Goal: Task Accomplishment & Management: Manage account settings

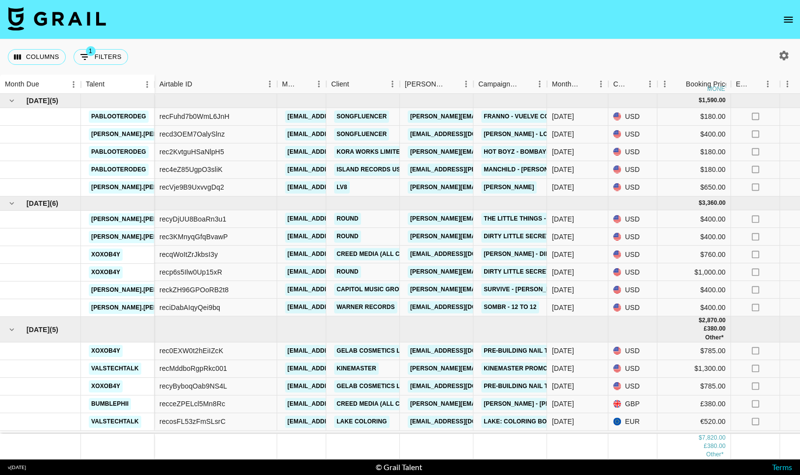
click at [792, 21] on icon "open drawer" at bounding box center [789, 20] width 12 height 12
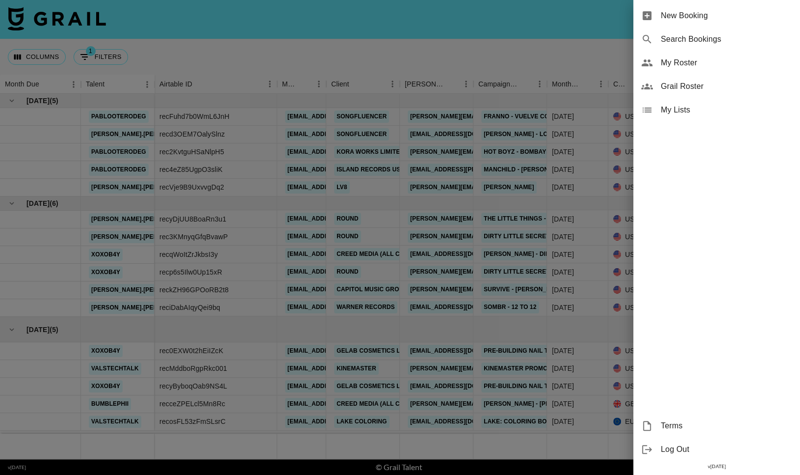
click at [722, 55] on div "My Roster" at bounding box center [717, 63] width 167 height 24
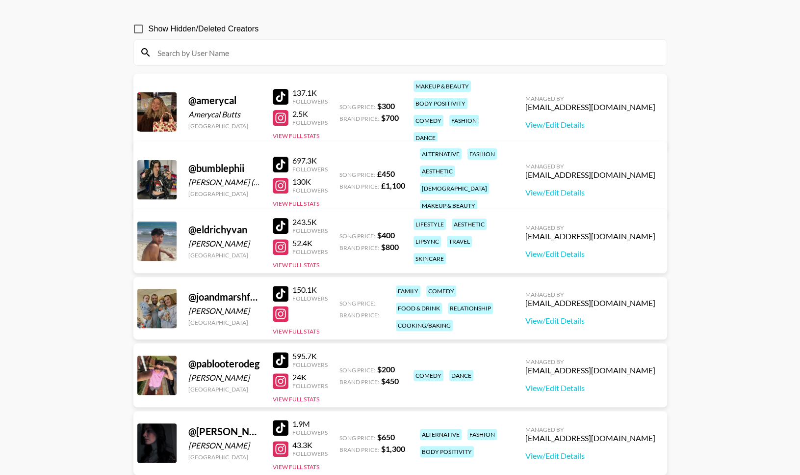
scroll to position [77, 0]
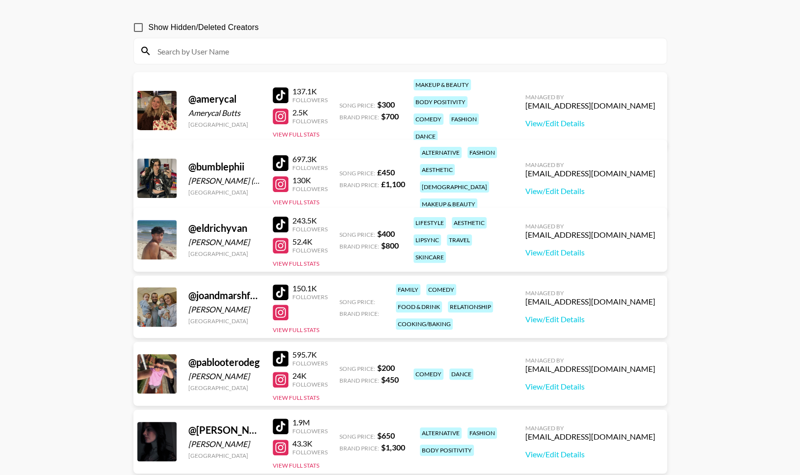
click at [301, 325] on div "150.1K Followers View Full Stats" at bounding box center [300, 306] width 55 height 54
click at [300, 331] on button "View Full Stats" at bounding box center [296, 329] width 47 height 7
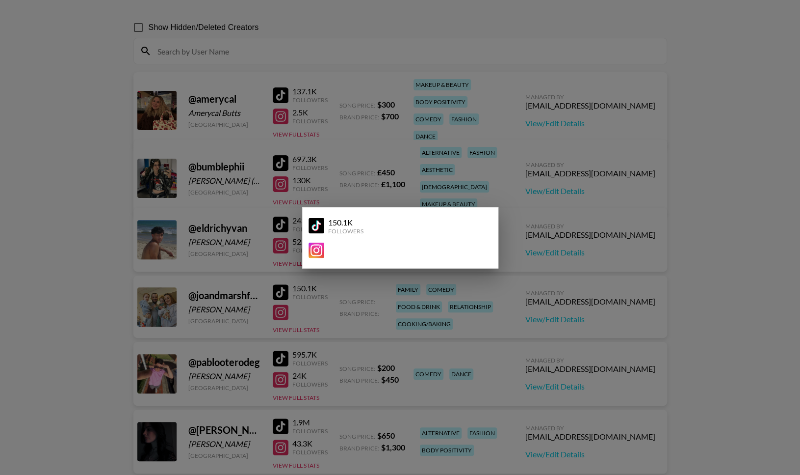
click at [332, 325] on div at bounding box center [400, 237] width 800 height 475
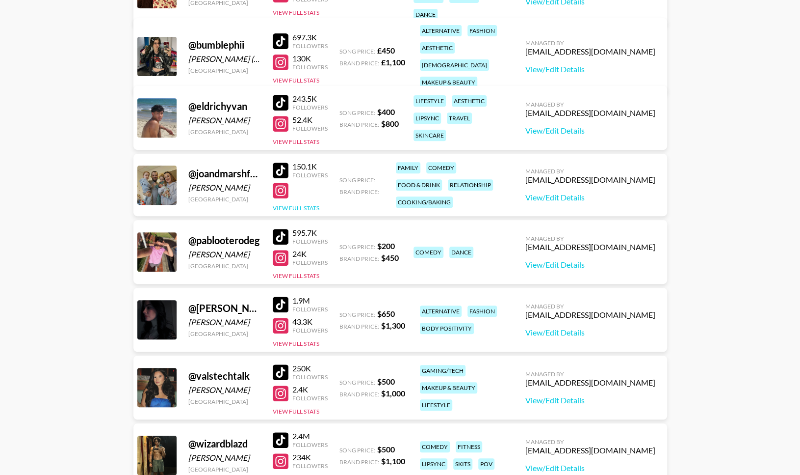
scroll to position [203, 0]
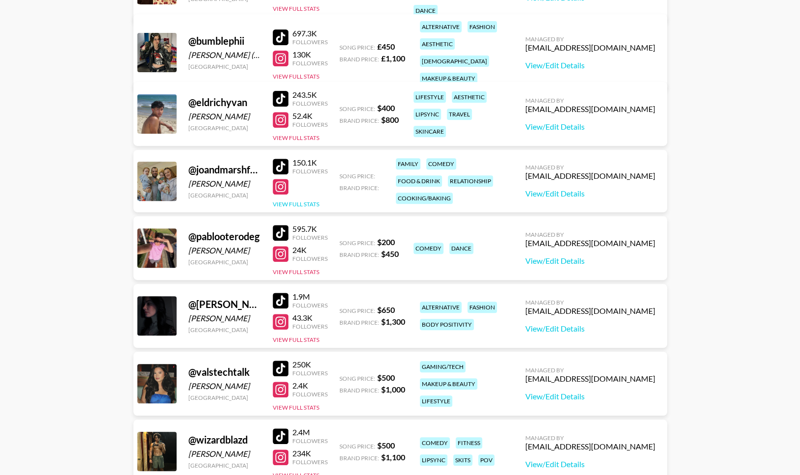
click at [286, 200] on button "View Full Stats" at bounding box center [296, 203] width 47 height 7
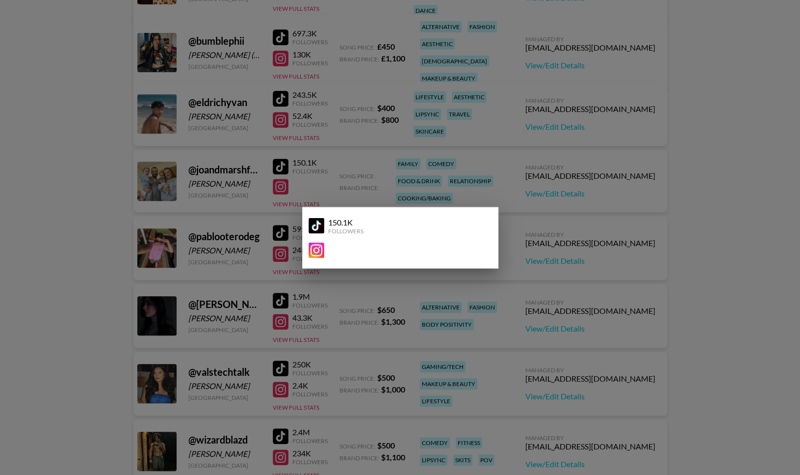
click at [269, 190] on div at bounding box center [400, 237] width 800 height 475
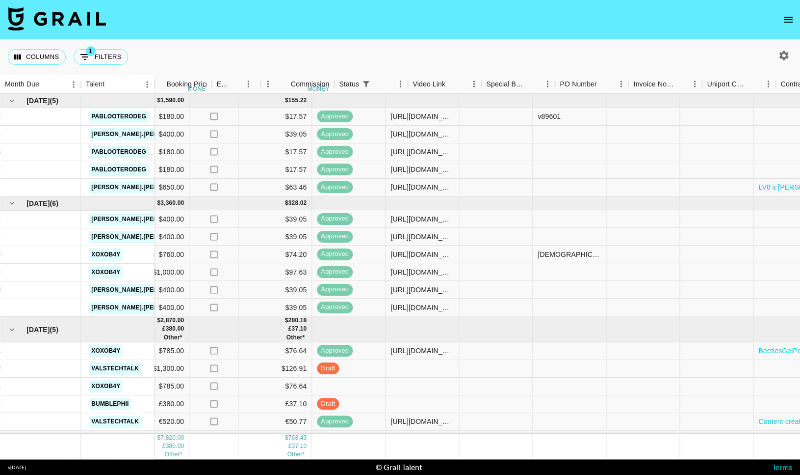
scroll to position [0, 476]
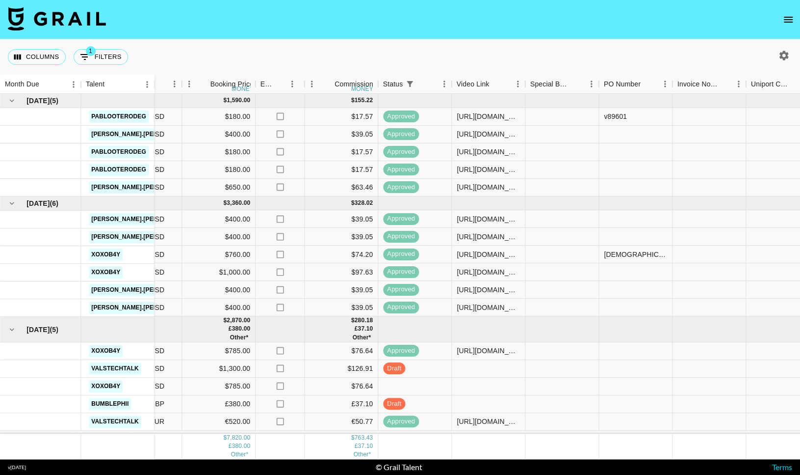
click at [786, 24] on icon "open drawer" at bounding box center [789, 20] width 12 height 12
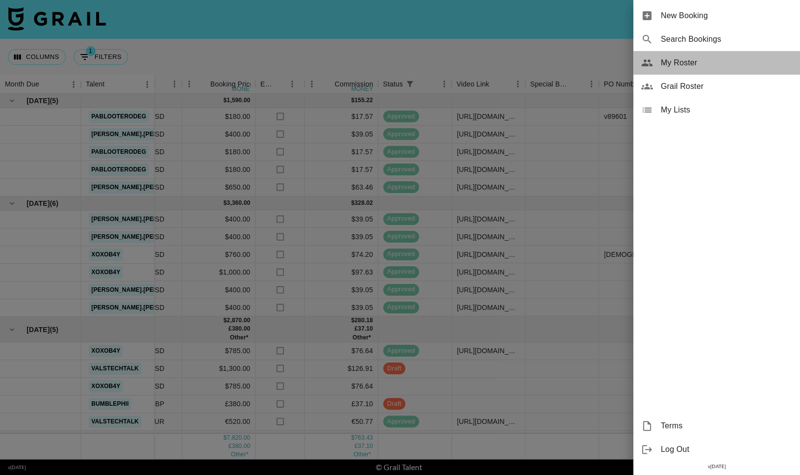
click at [679, 68] on span "My Roster" at bounding box center [727, 63] width 132 height 12
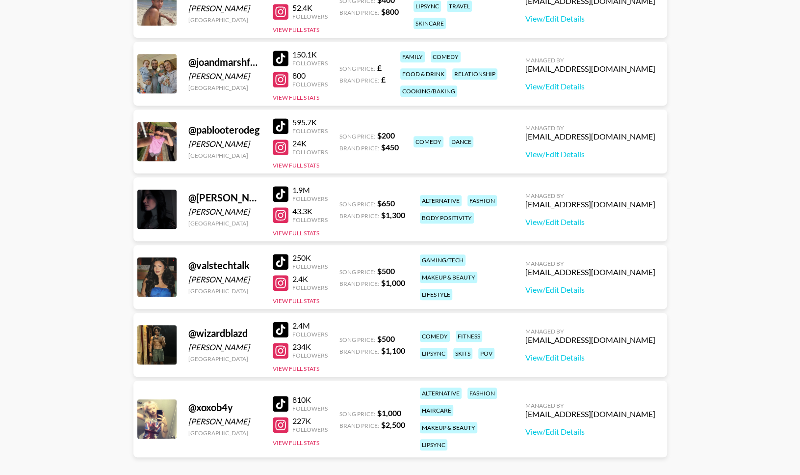
scroll to position [323, 0]
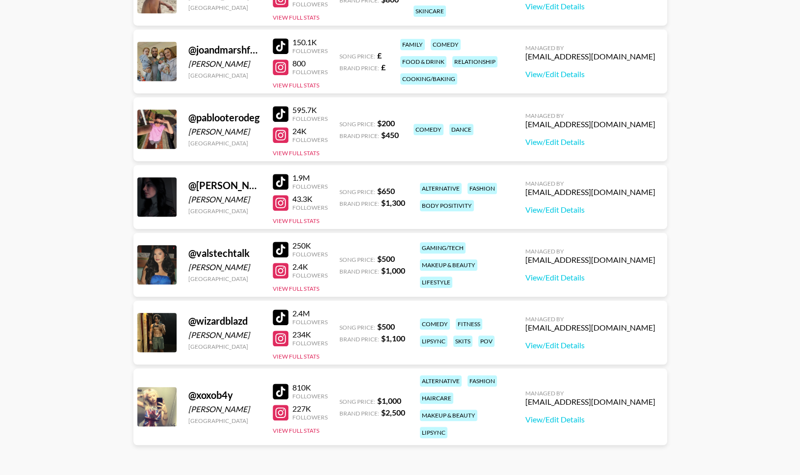
click at [305, 363] on div "@ wizardblazd Angel rivas United States 2.4M Followers 234K Followers View Full…" at bounding box center [400, 332] width 534 height 64
click at [307, 361] on div "@ wizardblazd Angel rivas United States 2.4M Followers 234K Followers View Full…" at bounding box center [400, 332] width 534 height 64
click at [311, 356] on button "View Full Stats" at bounding box center [296, 355] width 47 height 7
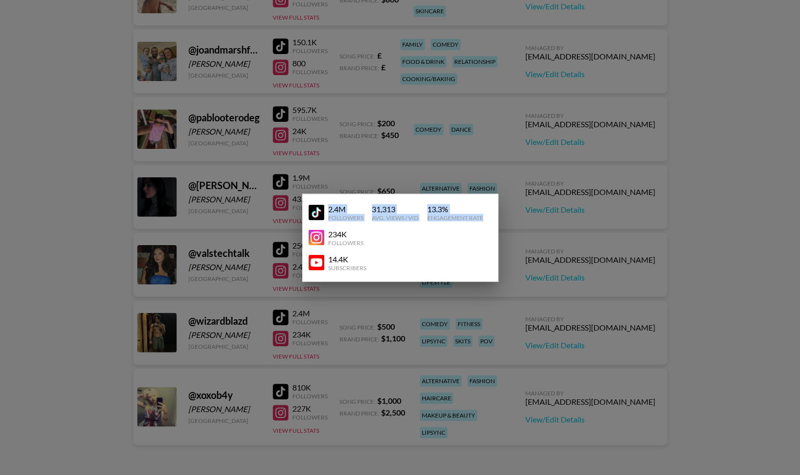
drag, startPoint x: 488, startPoint y: 217, endPoint x: 328, endPoint y: 206, distance: 160.4
click at [328, 206] on div "2.4M Followers 31,313 Avg. Views / Vid 13.3 % Engagement Rate" at bounding box center [401, 212] width 184 height 25
copy div "2.4M Followers 31,313 Avg. Views / Vid 13.3 % Engagement Rate"
click at [235, 131] on div at bounding box center [400, 237] width 800 height 475
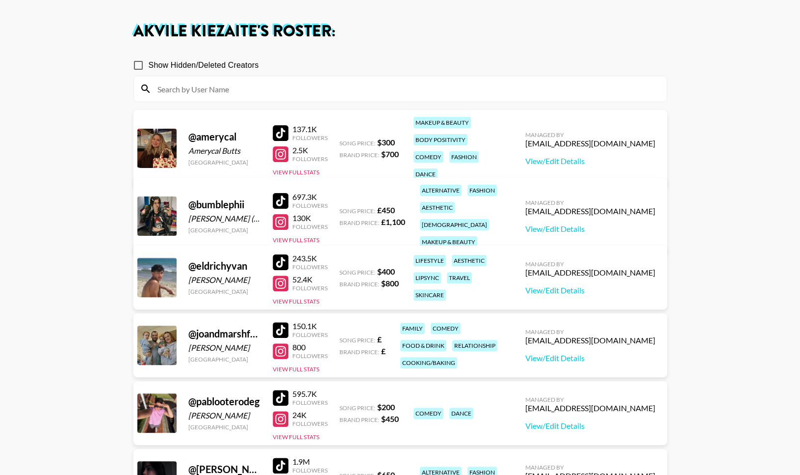
scroll to position [31, 0]
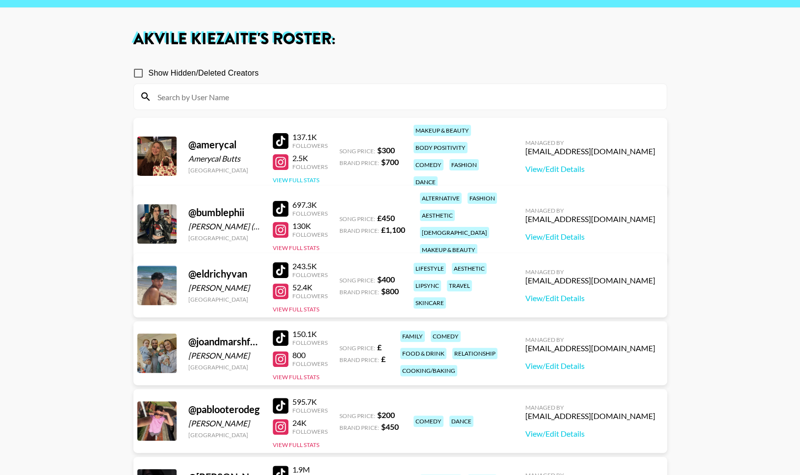
click at [292, 176] on button "View Full Stats" at bounding box center [296, 179] width 47 height 7
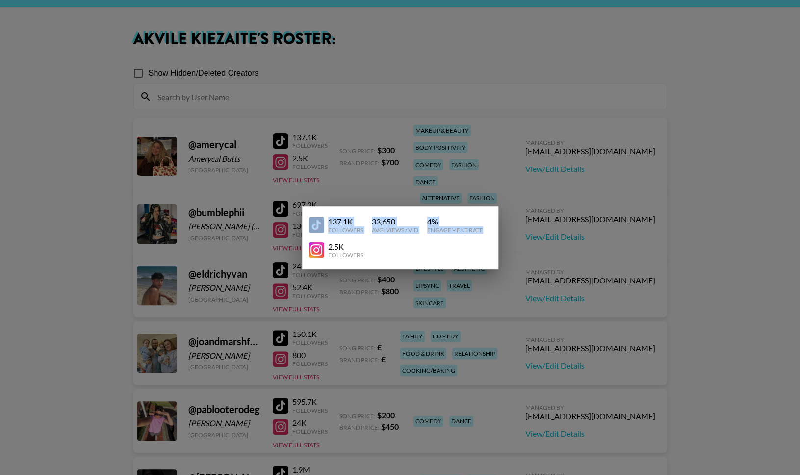
drag, startPoint x: 485, startPoint y: 231, endPoint x: 327, endPoint y: 226, distance: 158.1
click at [327, 226] on div "137.1K Followers 33,650 Avg. Views / Vid 4 % Engagement Rate" at bounding box center [401, 224] width 184 height 25
copy div "137.1K Followers 33,650 Avg. Views / Vid 4 % Engagement Rate"
click at [488, 159] on div at bounding box center [400, 237] width 800 height 475
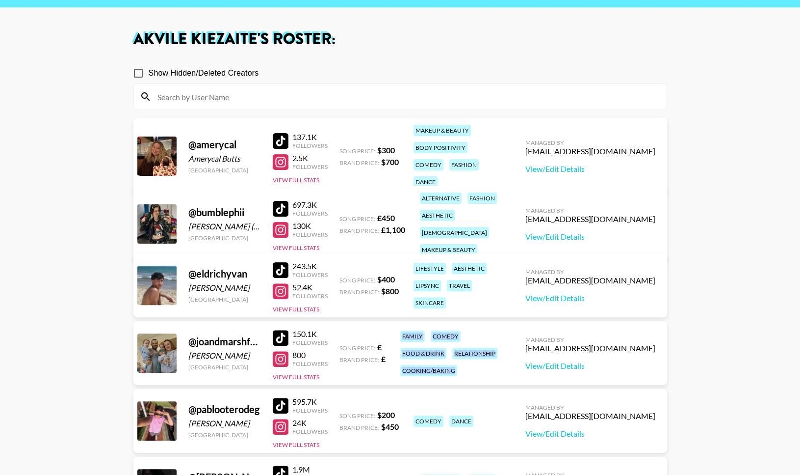
drag, startPoint x: 400, startPoint y: 343, endPoint x: 490, endPoint y: 367, distance: 93.0
click at [490, 367] on div "family comedy food & drink relationship cooking/baking" at bounding box center [451, 353] width 108 height 52
copy div "family comedy food & drink relationship cooking/baking"
click at [223, 366] on div "[GEOGRAPHIC_DATA]" at bounding box center [224, 366] width 73 height 7
click at [281, 369] on div "150.1K Followers 800 Followers View Full Stats" at bounding box center [300, 353] width 55 height 56
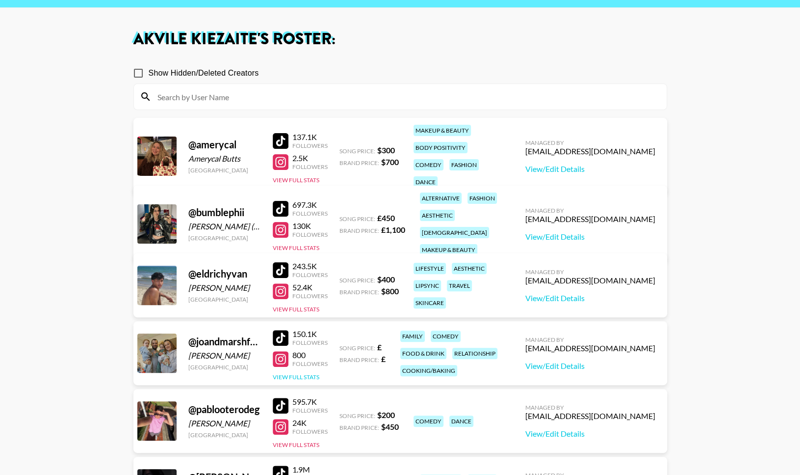
click at [283, 373] on button "View Full Stats" at bounding box center [296, 376] width 47 height 7
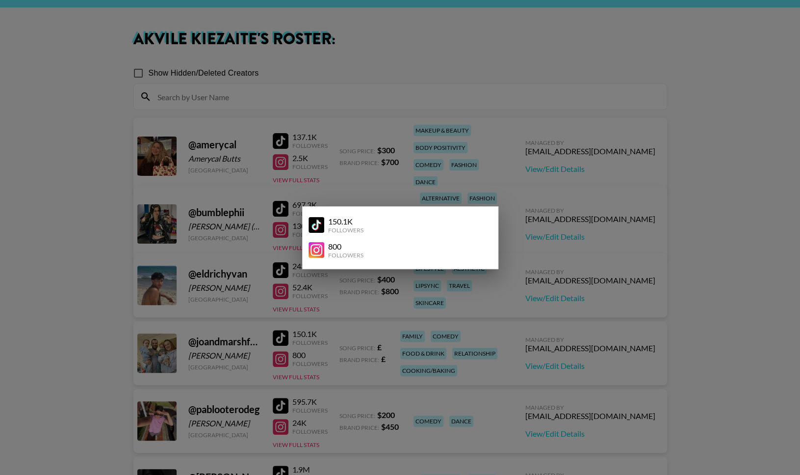
click at [368, 236] on div "150.1K Followers" at bounding box center [401, 224] width 184 height 25
click at [330, 114] on div at bounding box center [400, 237] width 800 height 475
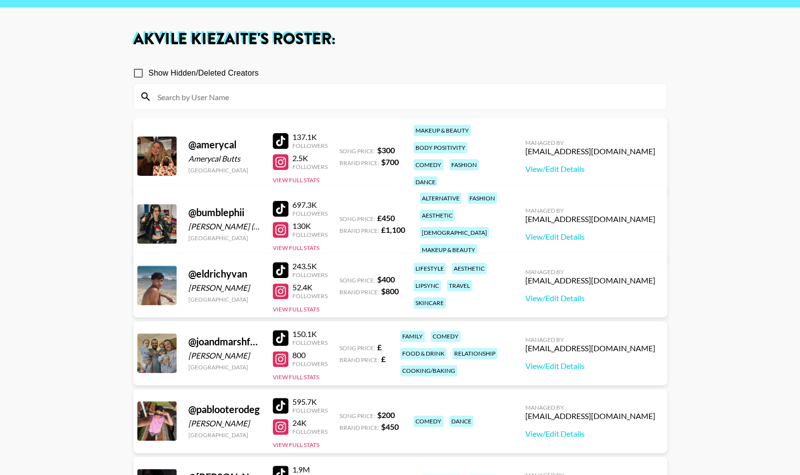
click at [159, 281] on div at bounding box center [156, 284] width 39 height 39
click at [308, 306] on button "View Full Stats" at bounding box center [296, 308] width 47 height 7
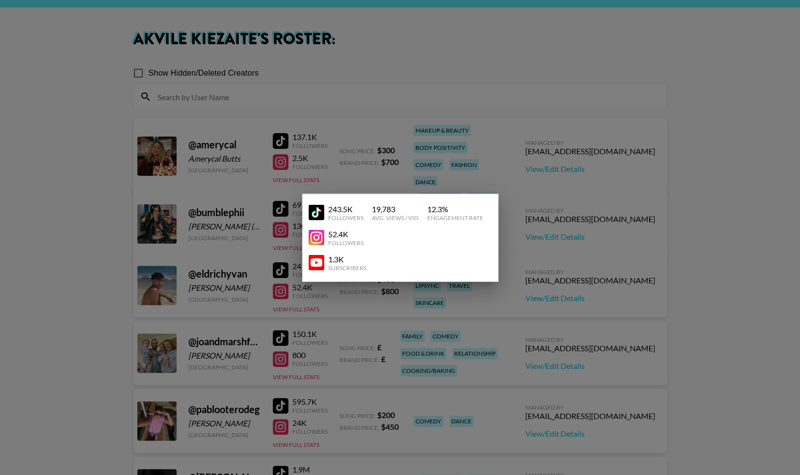
click at [401, 313] on div at bounding box center [400, 237] width 800 height 475
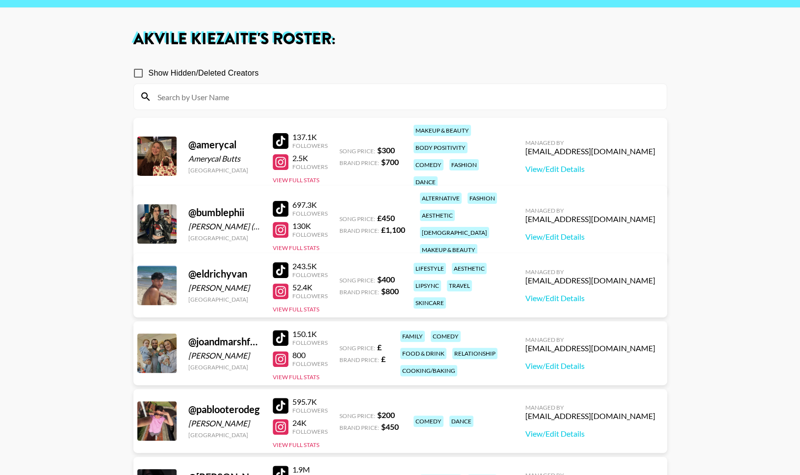
click at [286, 271] on div at bounding box center [281, 270] width 16 height 16
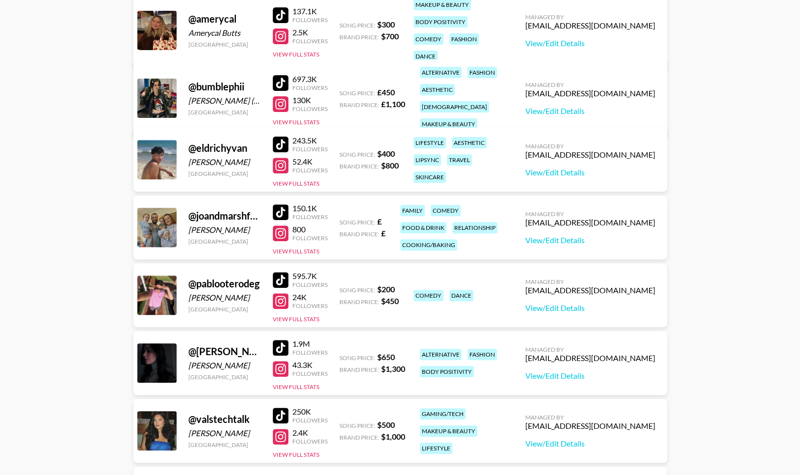
scroll to position [161, 0]
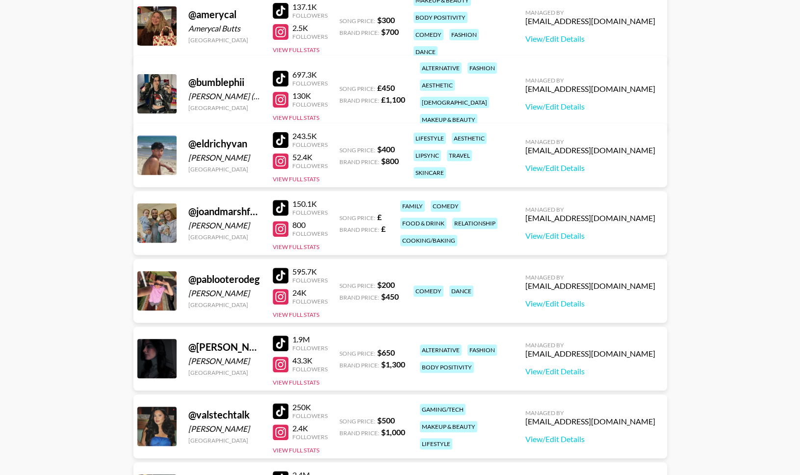
click at [295, 251] on div "@ joandmarshfamily Joanne Goffey United Kingdom 150.1K Followers 800 Followers …" at bounding box center [400, 223] width 534 height 64
click at [296, 246] on button "View Full Stats" at bounding box center [296, 246] width 47 height 7
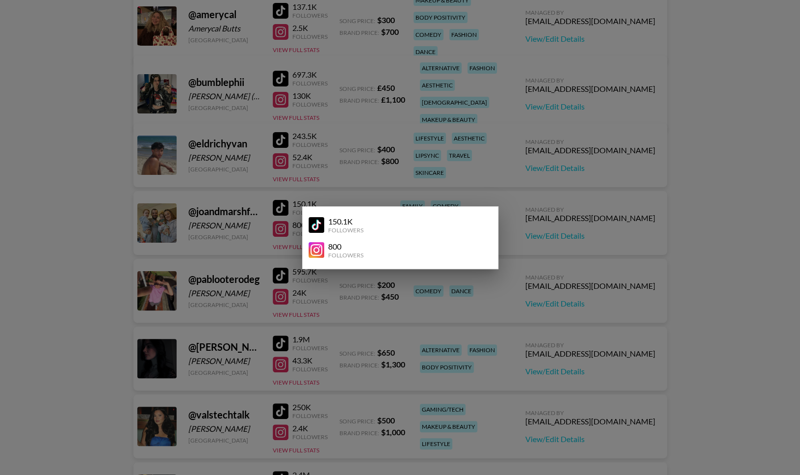
click at [323, 192] on div at bounding box center [400, 237] width 800 height 475
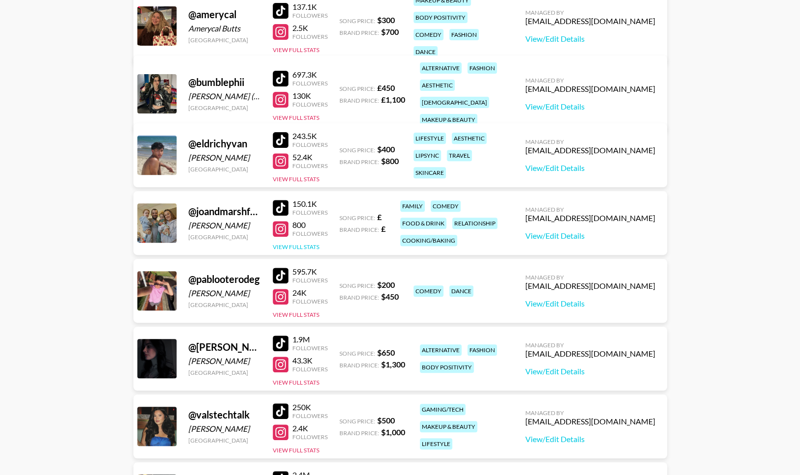
click at [310, 248] on button "View Full Stats" at bounding box center [296, 246] width 47 height 7
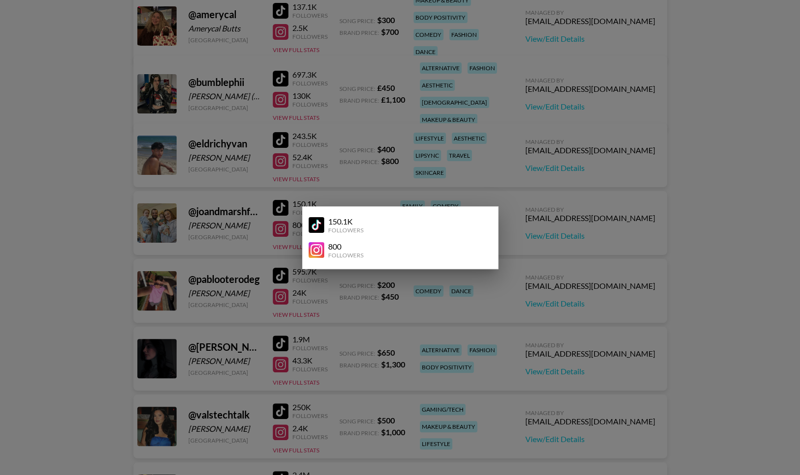
click at [318, 229] on img at bounding box center [317, 225] width 16 height 16
click at [362, 156] on div at bounding box center [400, 237] width 800 height 475
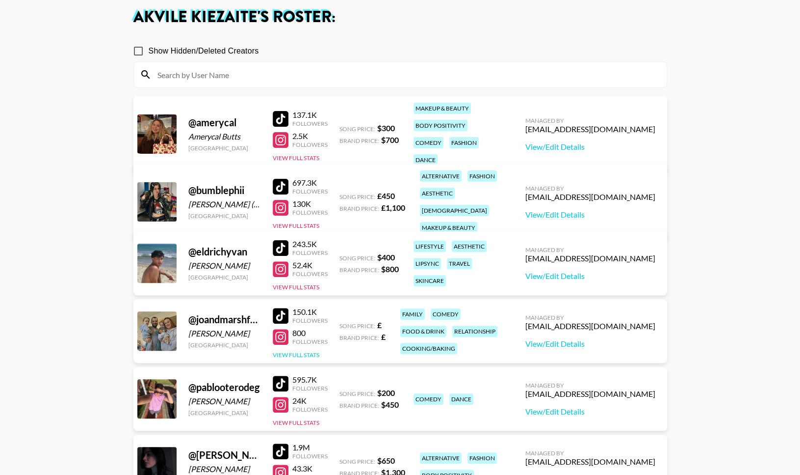
scroll to position [28, 0]
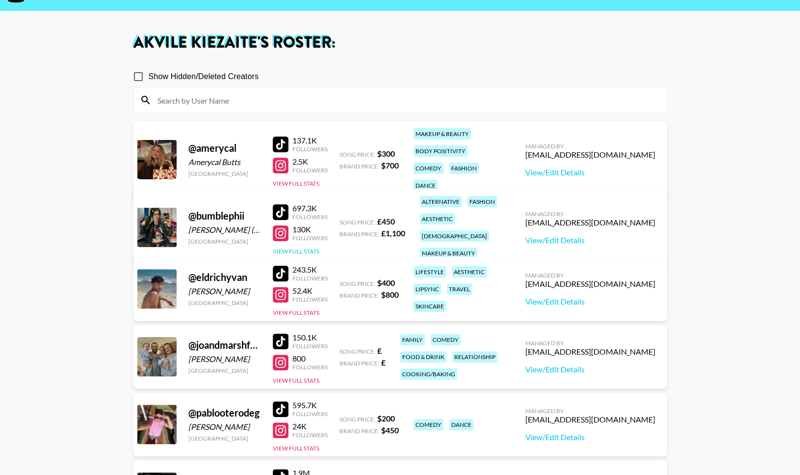
click at [310, 247] on button "View Full Stats" at bounding box center [296, 250] width 47 height 7
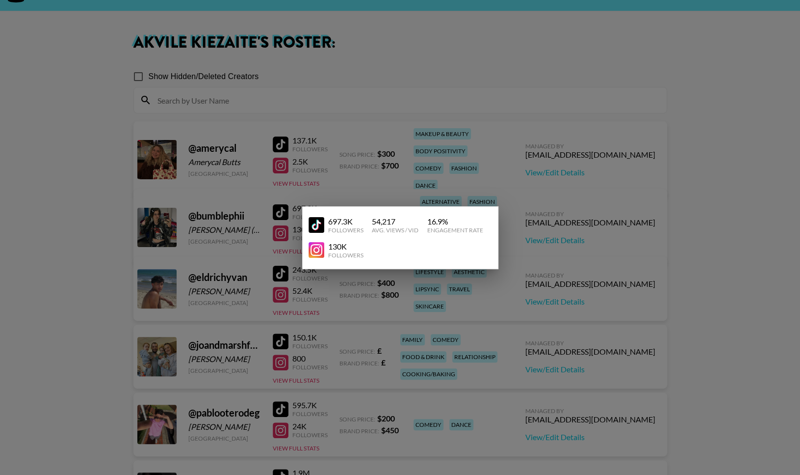
click at [359, 178] on div at bounding box center [400, 237] width 800 height 475
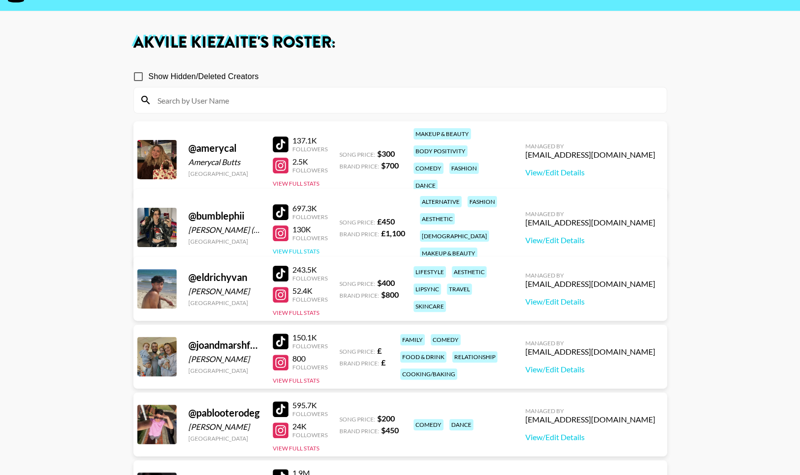
click at [303, 247] on button "View Full Stats" at bounding box center [296, 250] width 47 height 7
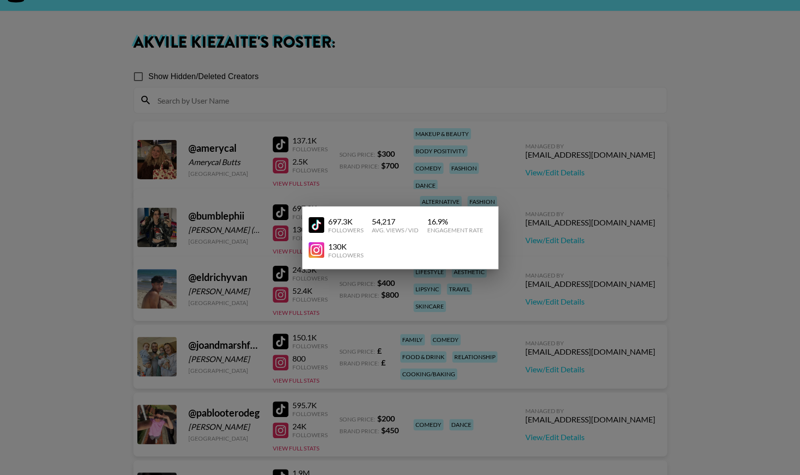
click at [329, 199] on div at bounding box center [400, 237] width 800 height 475
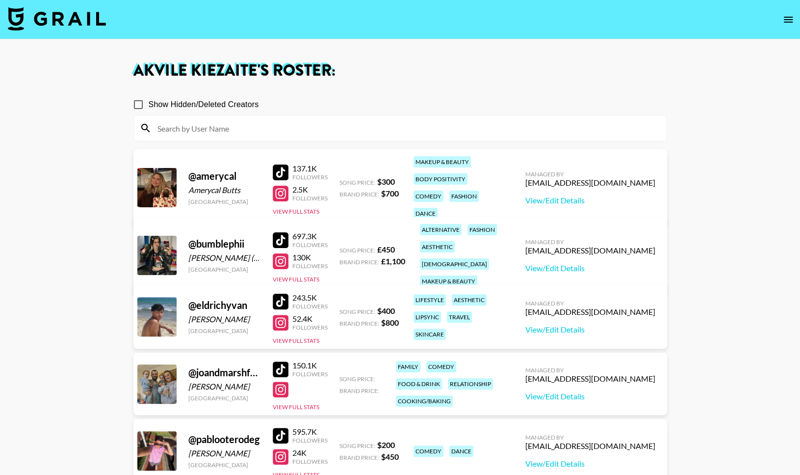
click at [299, 414] on div "@ joandmarshfamily Joanne Goffey United Kingdom 150.1K Followers View Full Stat…" at bounding box center [400, 383] width 534 height 62
click at [306, 403] on button "View Full Stats" at bounding box center [296, 406] width 47 height 7
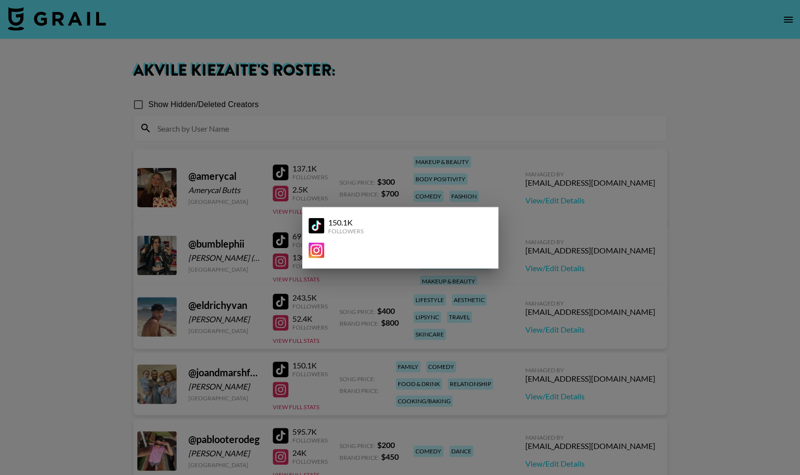
click at [391, 225] on div "150.1K Followers" at bounding box center [397, 225] width 176 height 17
click at [565, 386] on div at bounding box center [400, 237] width 800 height 475
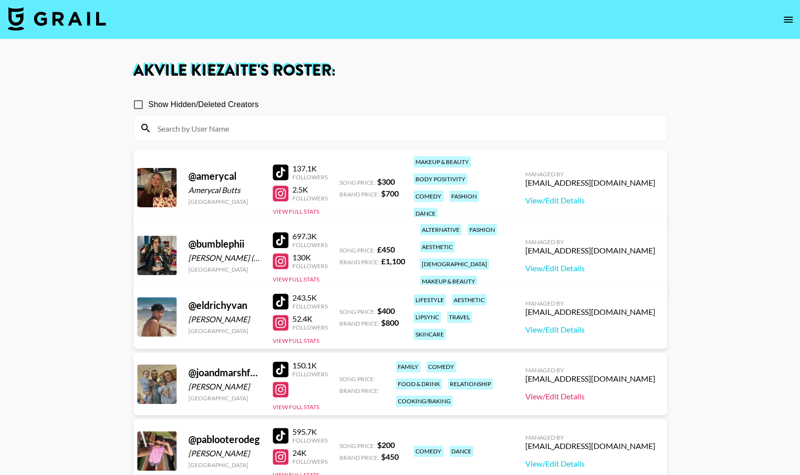
click at [567, 395] on link "View/Edit Details" at bounding box center [591, 396] width 130 height 10
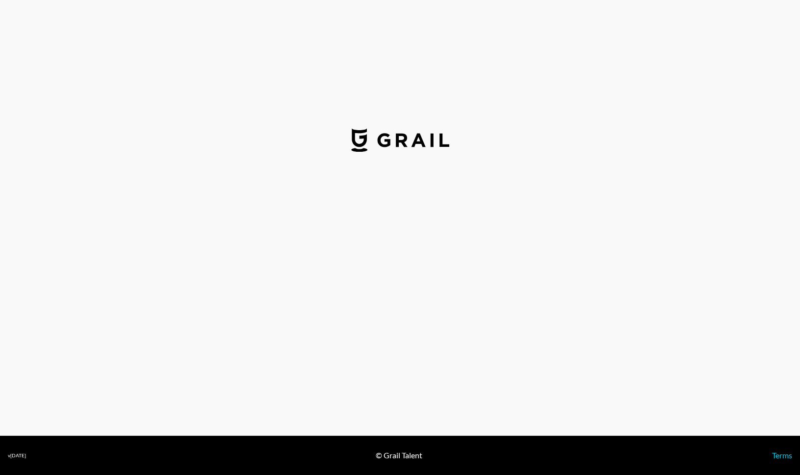
select select "USD"
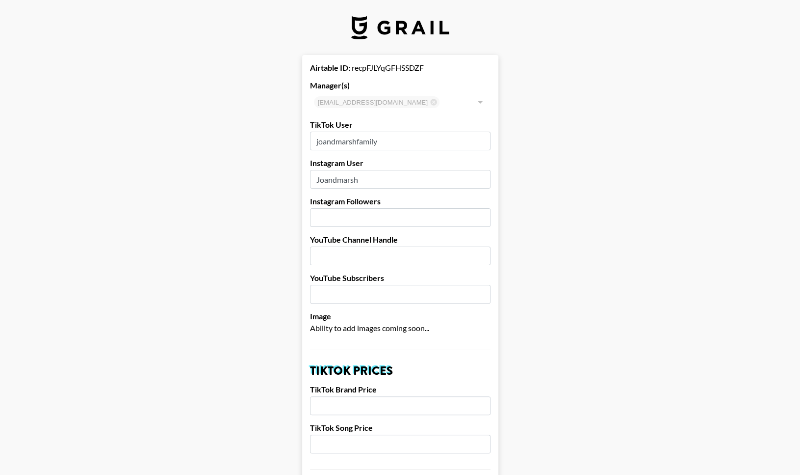
click at [385, 226] on input "number" at bounding box center [400, 217] width 181 height 19
type input "800"
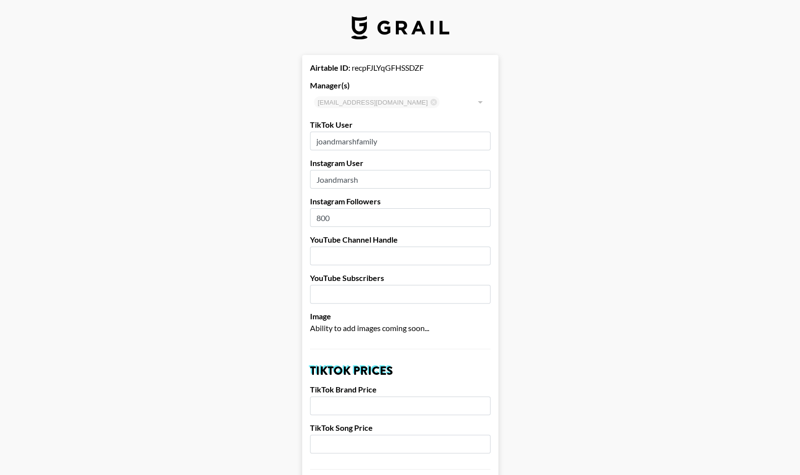
click at [463, 256] on input "text" at bounding box center [400, 255] width 181 height 19
click at [445, 237] on label "YouTube Channel Handle" at bounding box center [400, 240] width 181 height 10
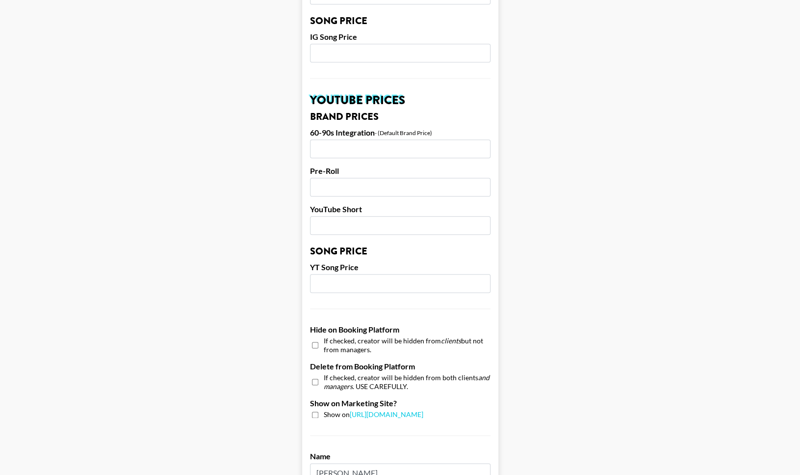
scroll to position [682, 0]
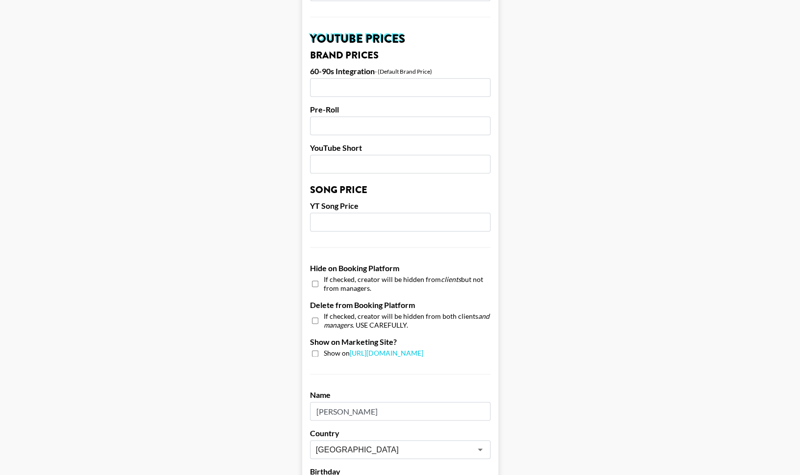
click at [316, 350] on input "checkbox" at bounding box center [315, 353] width 6 height 6
checkbox input "true"
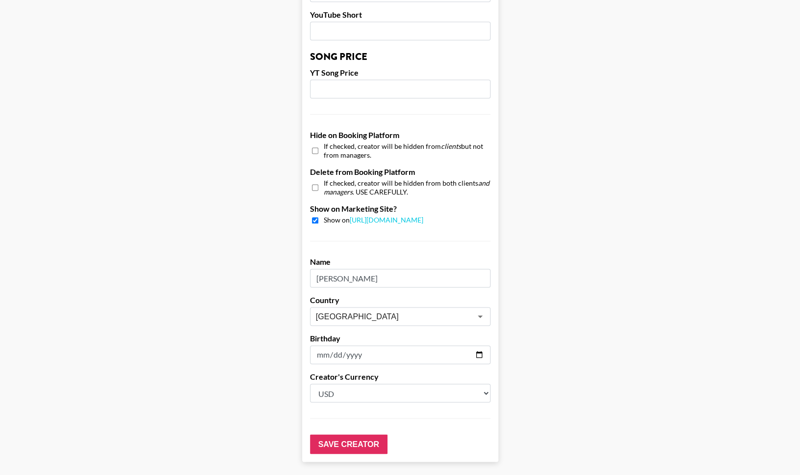
scroll to position [817, 0]
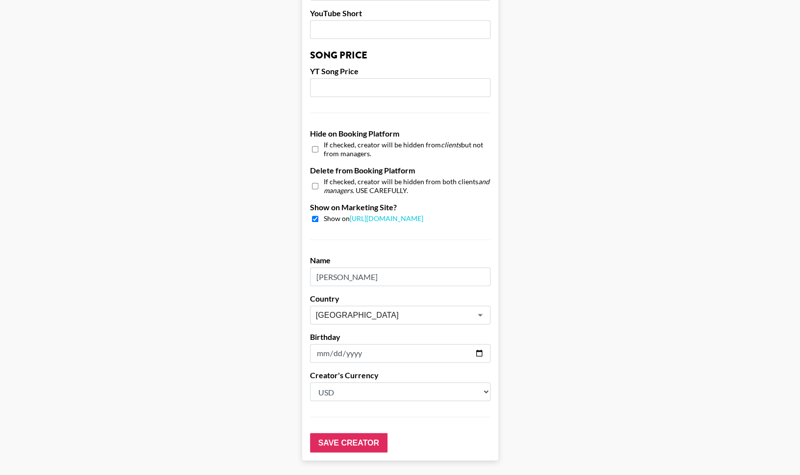
click at [360, 391] on select "Select a Currency USD GBP" at bounding box center [400, 391] width 181 height 19
select select "GBP"
click at [310, 382] on select "Select a Currency USD GBP" at bounding box center [400, 391] width 181 height 19
click at [372, 438] on input "Save Creator" at bounding box center [349, 442] width 78 height 20
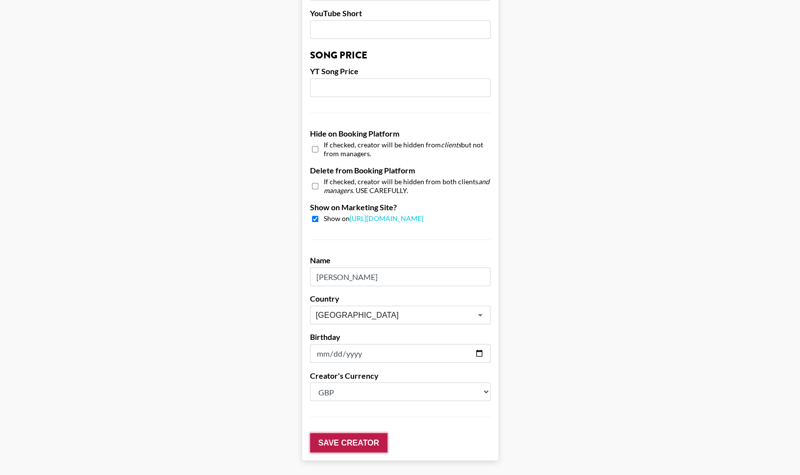
click at [372, 447] on input "Save Creator" at bounding box center [349, 442] width 78 height 20
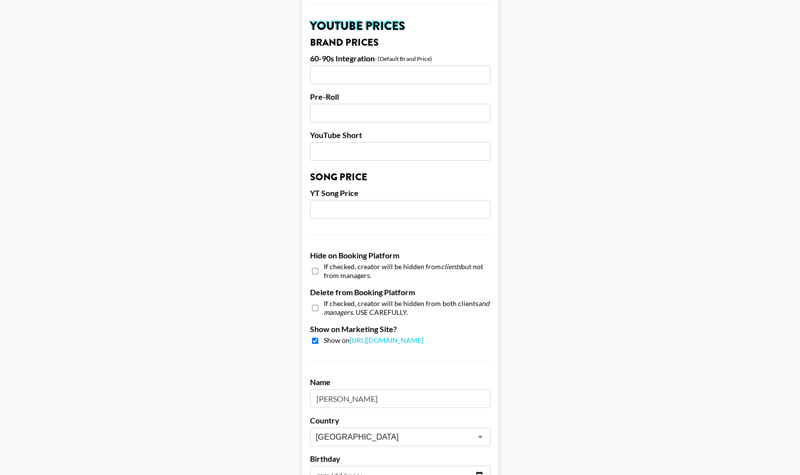
scroll to position [887, 0]
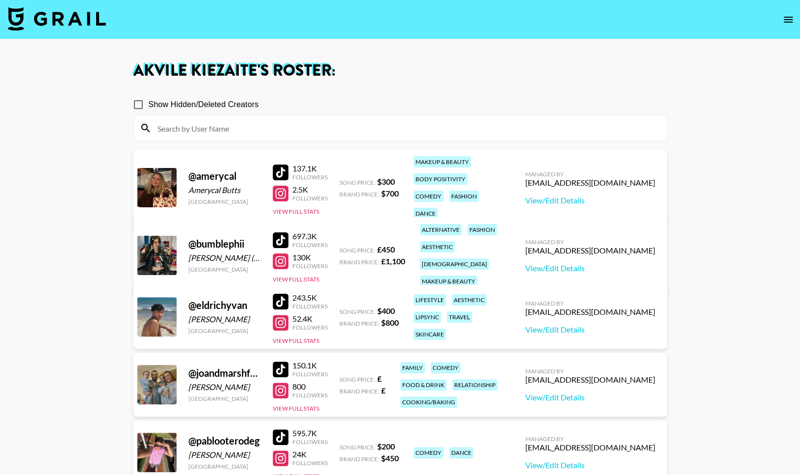
click at [303, 411] on div "150.1K Followers 800 Followers View Full Stats" at bounding box center [300, 384] width 55 height 56
click at [307, 411] on button "View Full Stats" at bounding box center [296, 407] width 47 height 7
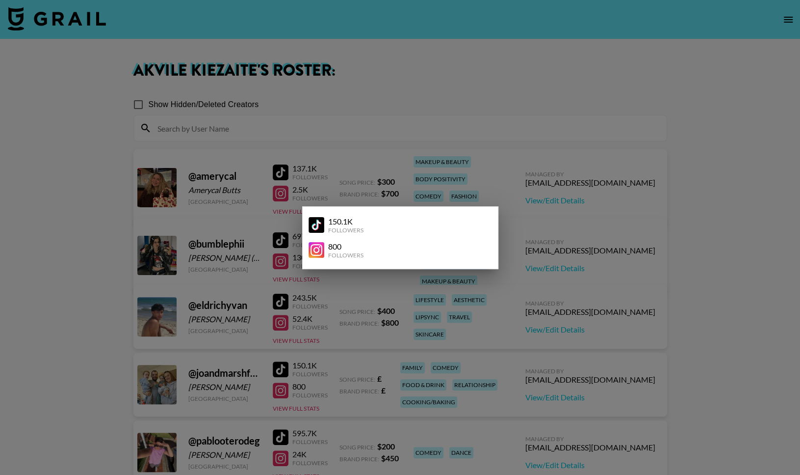
click at [290, 96] on div at bounding box center [400, 237] width 800 height 475
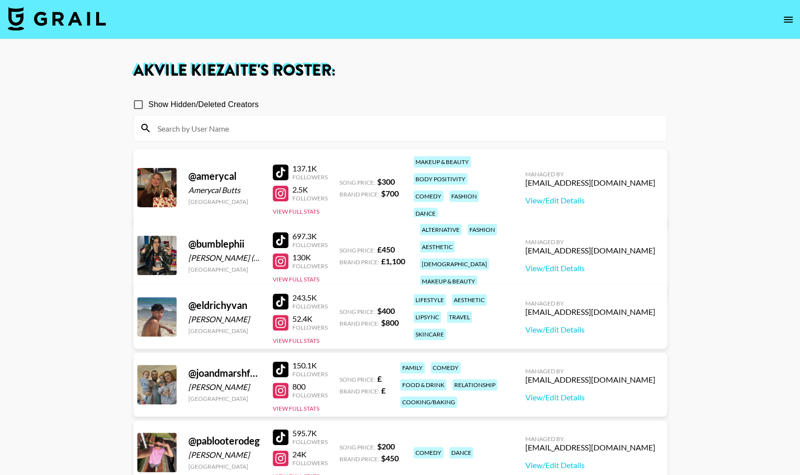
click at [190, 372] on div "@ joandmarshfamily" at bounding box center [224, 373] width 73 height 12
click at [317, 407] on button "View Full Stats" at bounding box center [296, 407] width 47 height 7
click at [307, 404] on button "View Full Stats" at bounding box center [296, 407] width 47 height 7
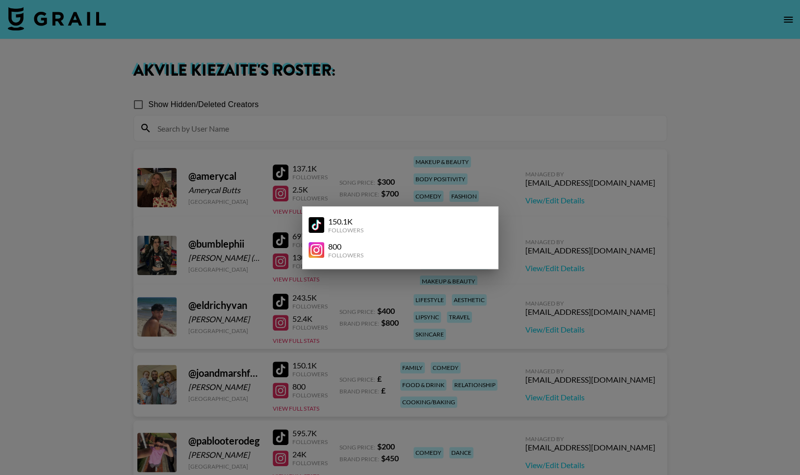
click at [375, 107] on div at bounding box center [400, 237] width 800 height 475
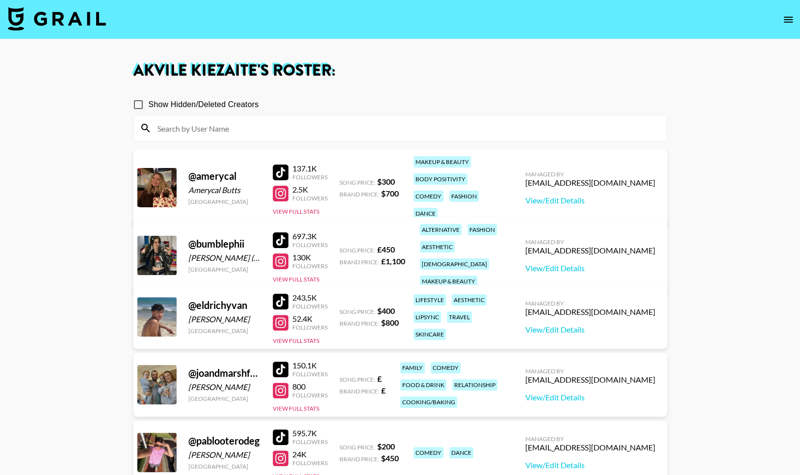
click at [284, 368] on div at bounding box center [281, 369] width 16 height 16
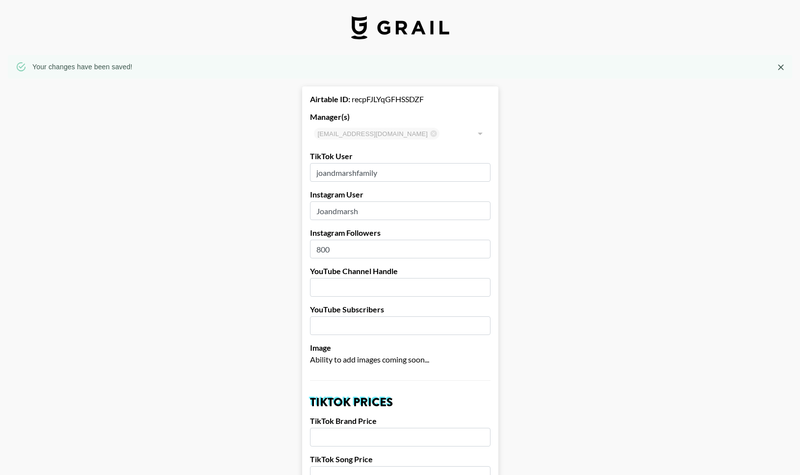
select select "GBP"
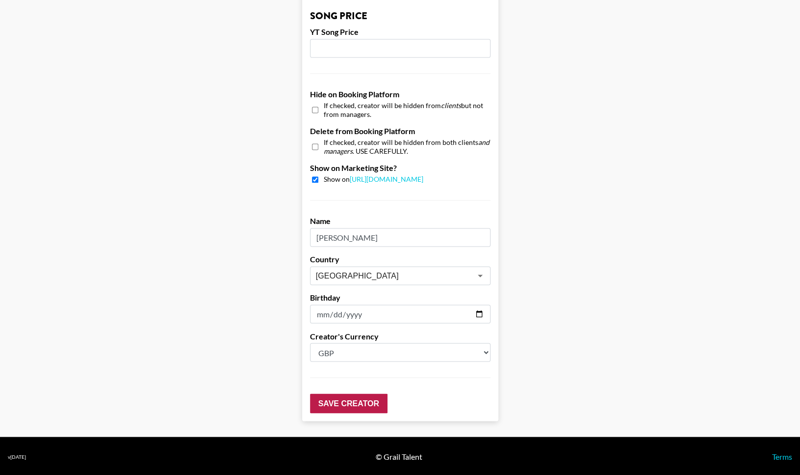
click at [369, 402] on input "Save Creator" at bounding box center [349, 403] width 78 height 20
